Goal: Task Accomplishment & Management: Use online tool/utility

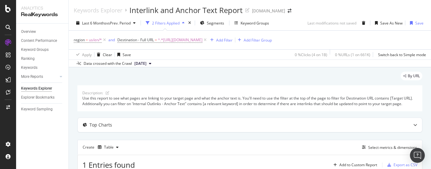
scroll to position [99, 0]
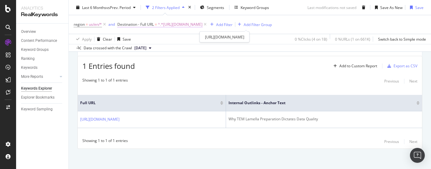
click at [203, 25] on span "^.*[URL][DOMAIN_NAME]" at bounding box center [180, 24] width 45 height 9
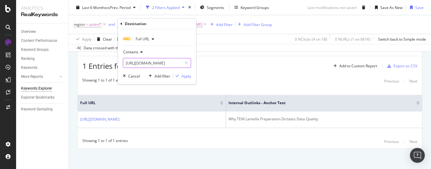
click at [173, 63] on input "[URL][DOMAIN_NAME]" at bounding box center [152, 63] width 59 height 10
paste input "atomic-resolution/next-generation-antibiotics-fight-against-antimicrobial-resis…"
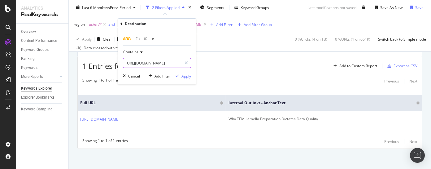
type input "[URL][DOMAIN_NAME]"
click at [186, 78] on div "Apply" at bounding box center [187, 75] width 10 height 5
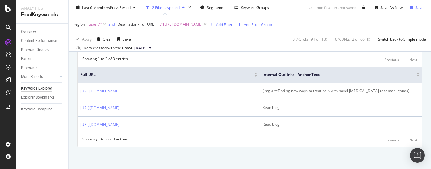
scroll to position [142, 0]
